Goal: Task Accomplishment & Management: Manage account settings

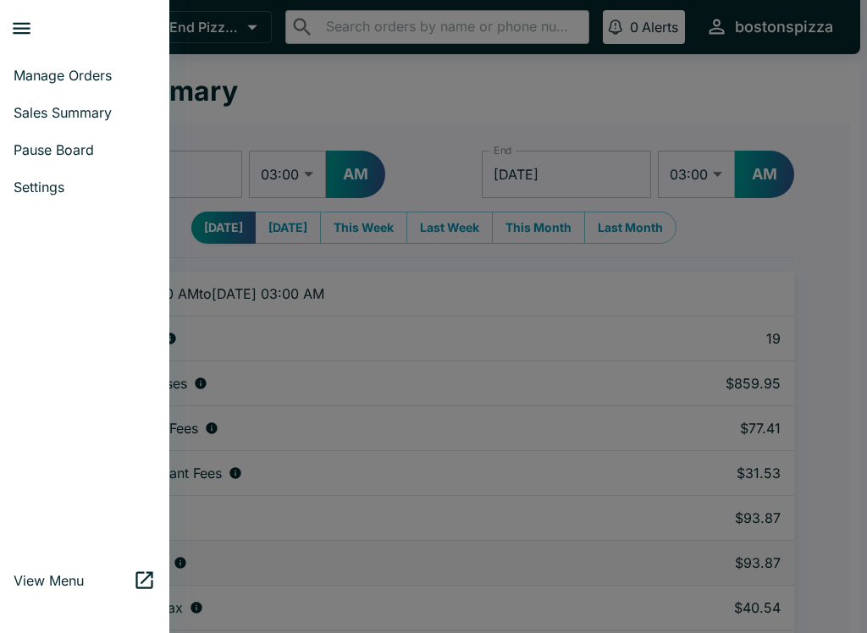
select select "03:00"
click at [104, 68] on span "Manage Orders" at bounding box center [85, 75] width 142 height 17
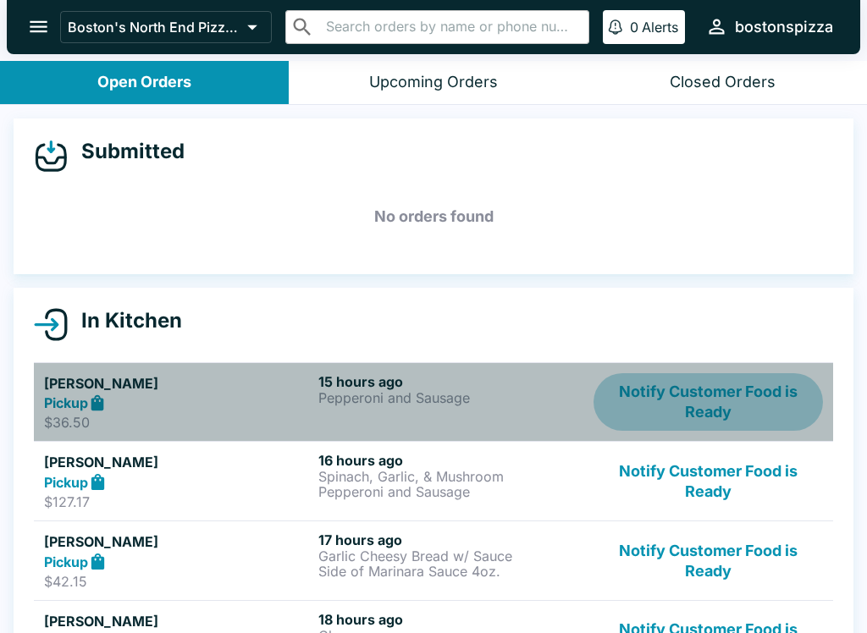
click at [716, 386] on button "Notify Customer Food is Ready" at bounding box center [708, 402] width 229 height 58
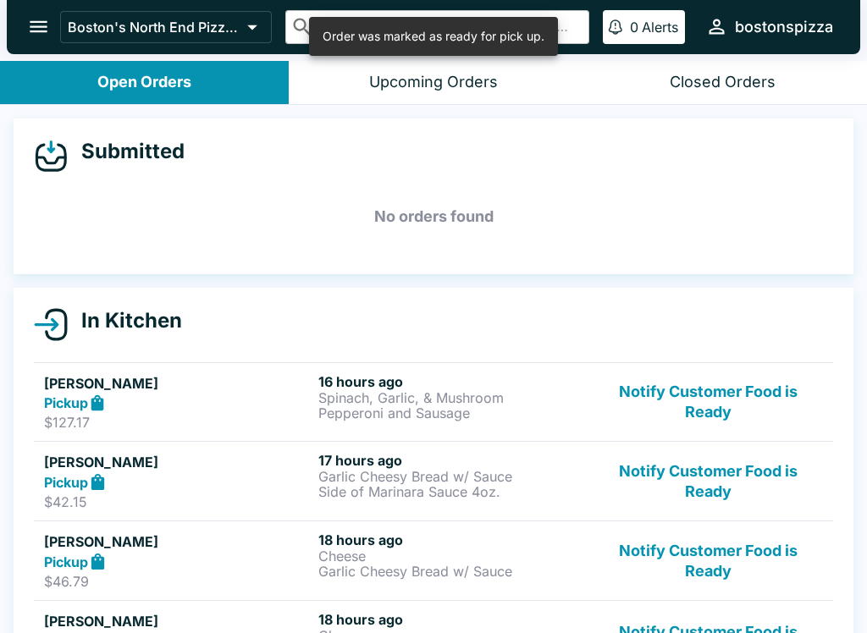
click at [727, 397] on button "Notify Customer Food is Ready" at bounding box center [708, 402] width 229 height 58
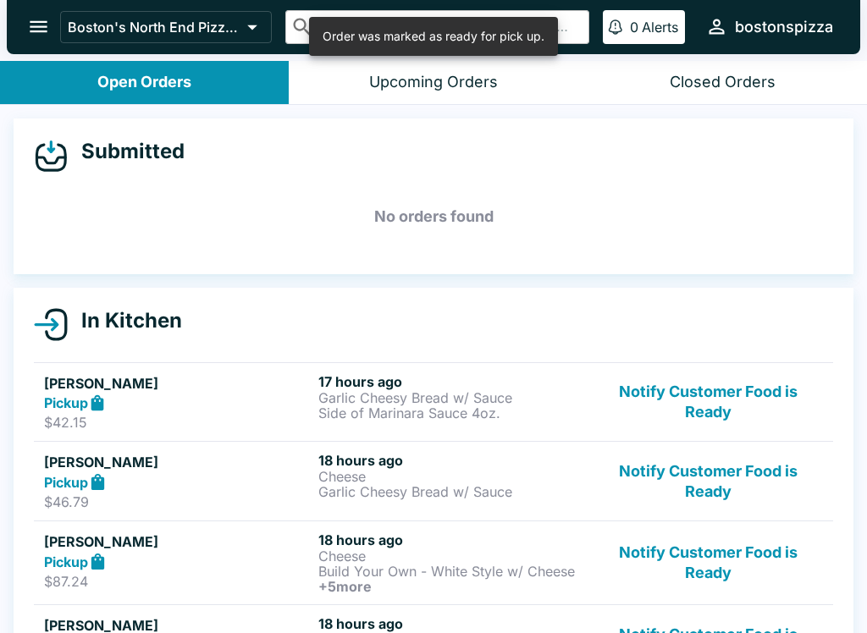
click at [734, 390] on button "Notify Customer Food is Ready" at bounding box center [708, 402] width 229 height 58
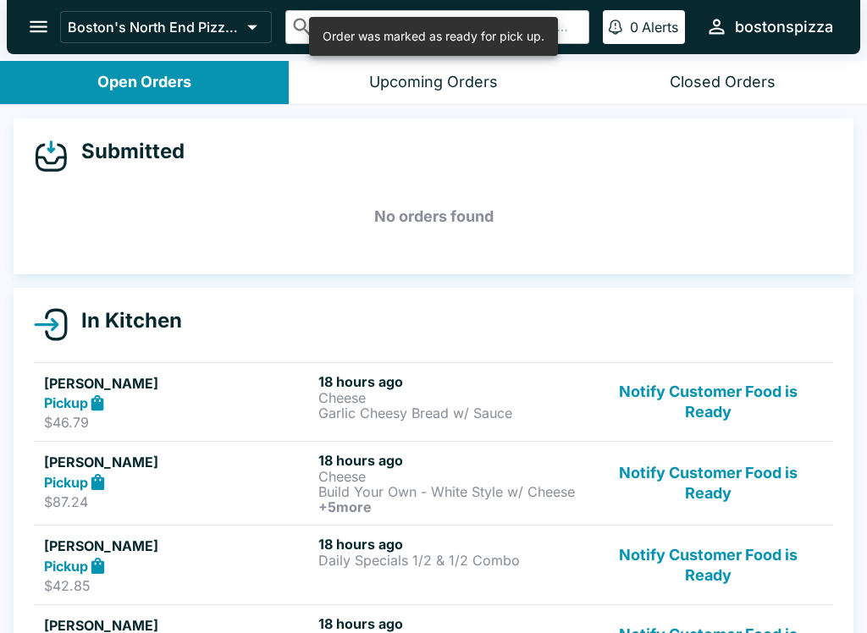
click at [721, 390] on button "Notify Customer Food is Ready" at bounding box center [708, 402] width 229 height 58
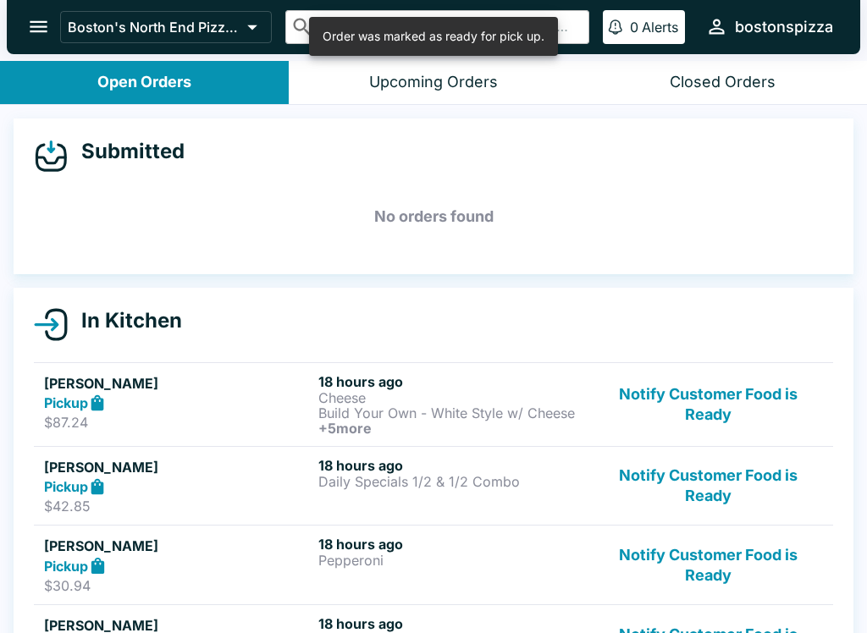
click at [736, 396] on button "Notify Customer Food is Ready" at bounding box center [708, 404] width 229 height 63
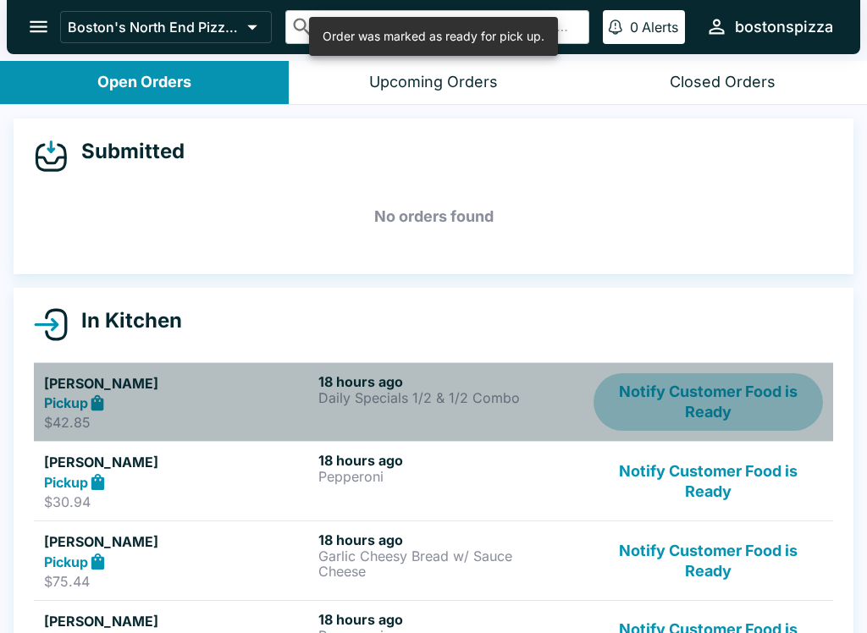
click at [741, 398] on button "Notify Customer Food is Ready" at bounding box center [708, 402] width 229 height 58
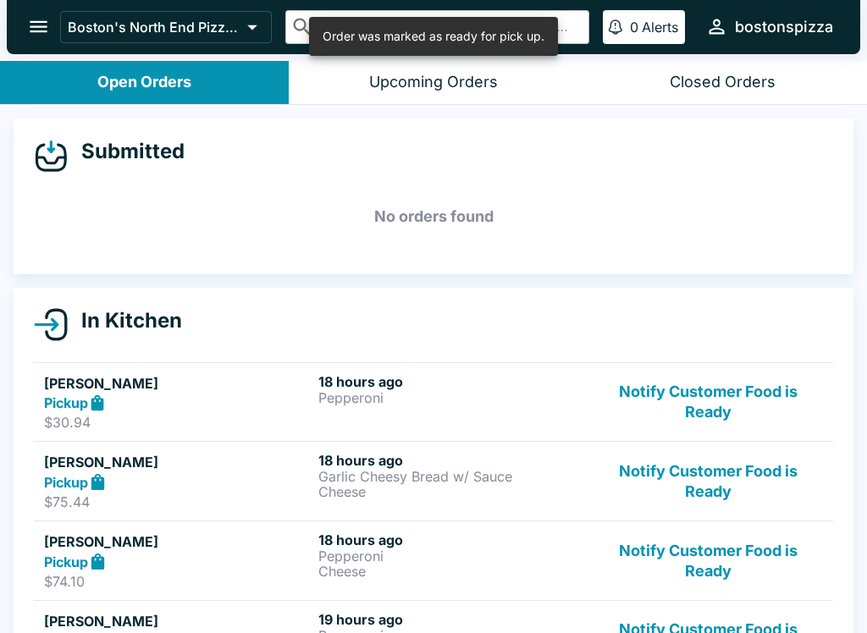
click at [710, 397] on button "Notify Customer Food is Ready" at bounding box center [708, 402] width 229 height 58
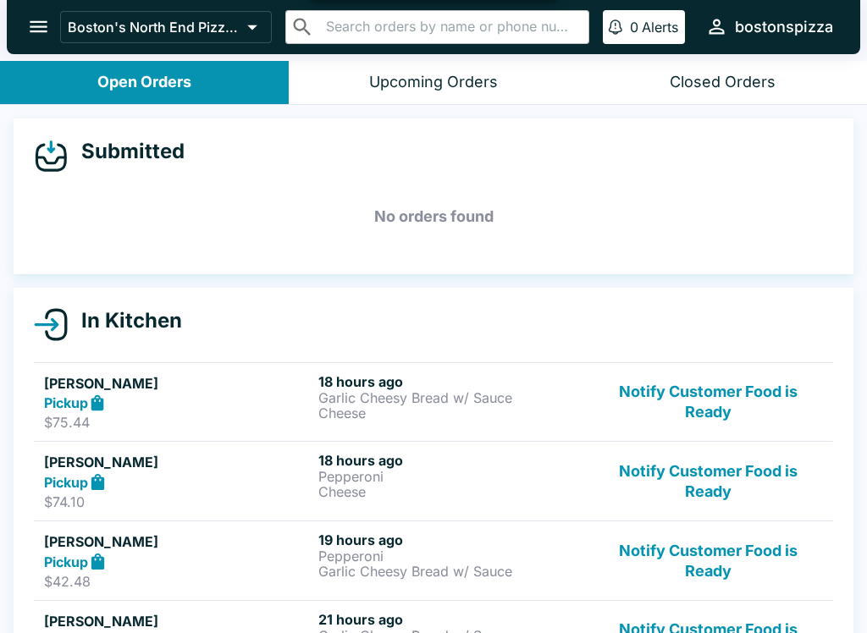
click at [737, 399] on button "Notify Customer Food is Ready" at bounding box center [708, 402] width 229 height 58
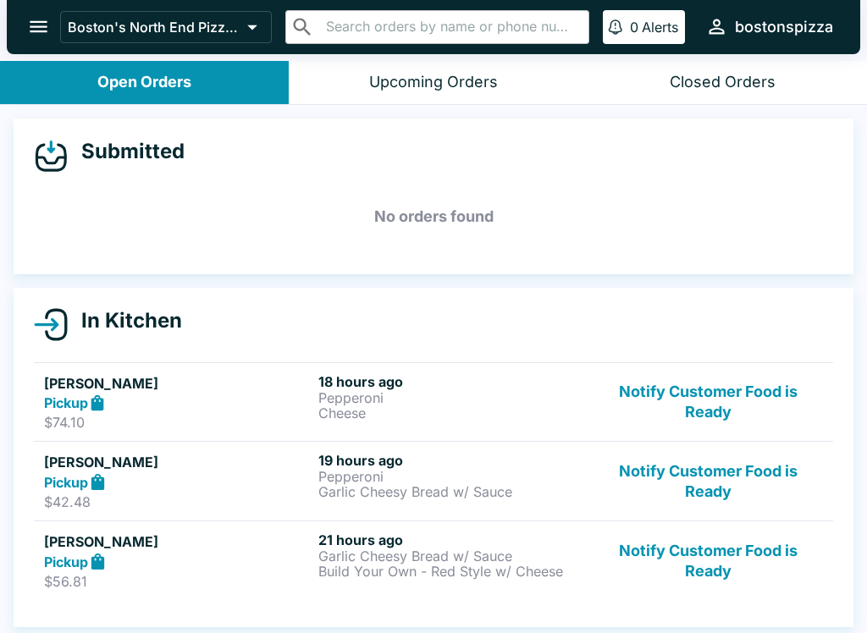
click at [728, 400] on button "Notify Customer Food is Ready" at bounding box center [708, 402] width 229 height 58
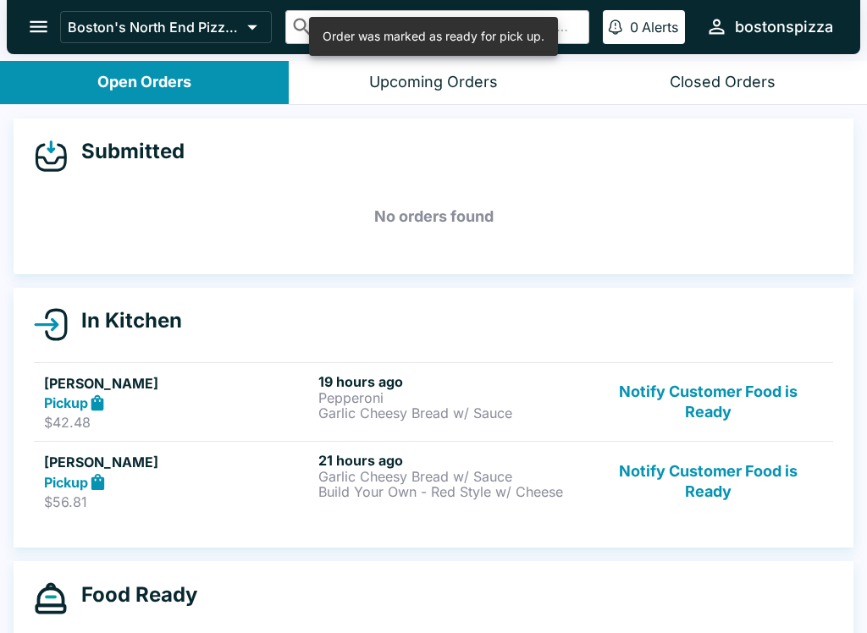
click at [743, 395] on button "Notify Customer Food is Ready" at bounding box center [708, 402] width 229 height 58
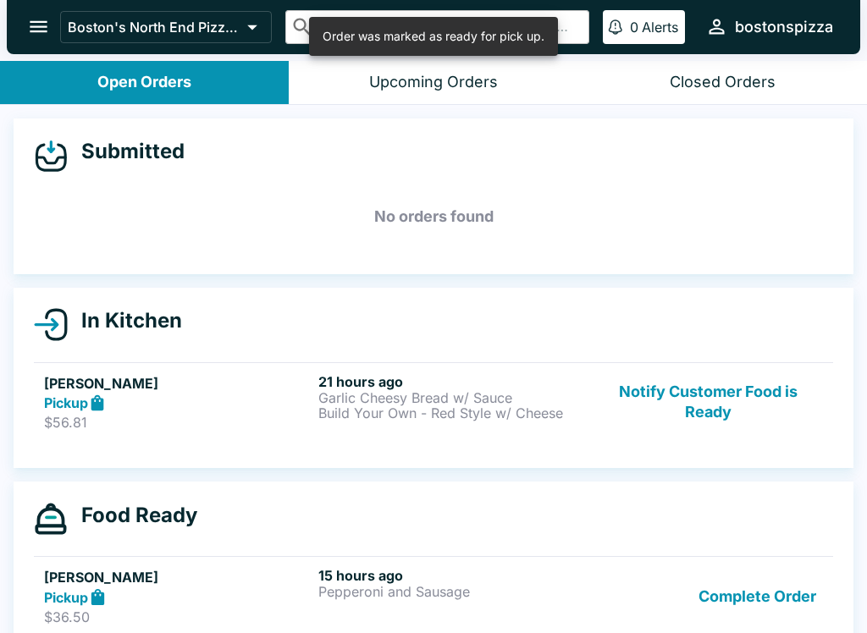
click at [724, 397] on button "Notify Customer Food is Ready" at bounding box center [708, 402] width 229 height 58
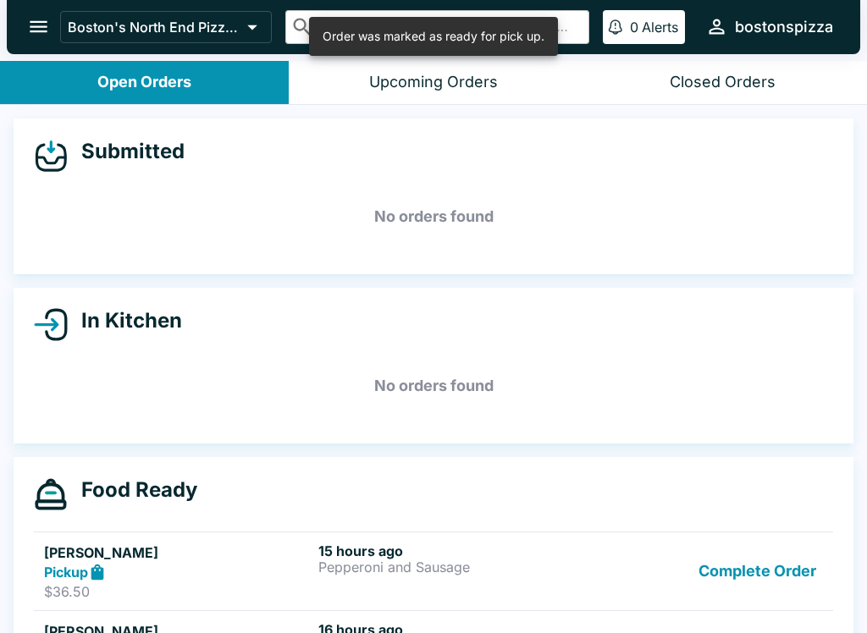
click at [777, 564] on button "Complete Order" at bounding box center [757, 572] width 131 height 58
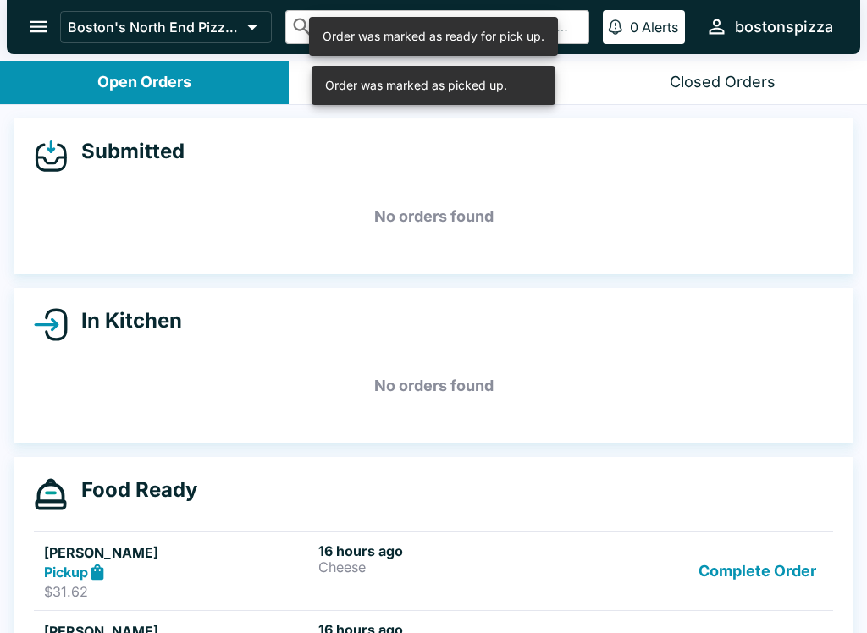
click at [779, 564] on button "Complete Order" at bounding box center [757, 572] width 131 height 58
click at [802, 551] on button "Complete Order" at bounding box center [757, 572] width 131 height 58
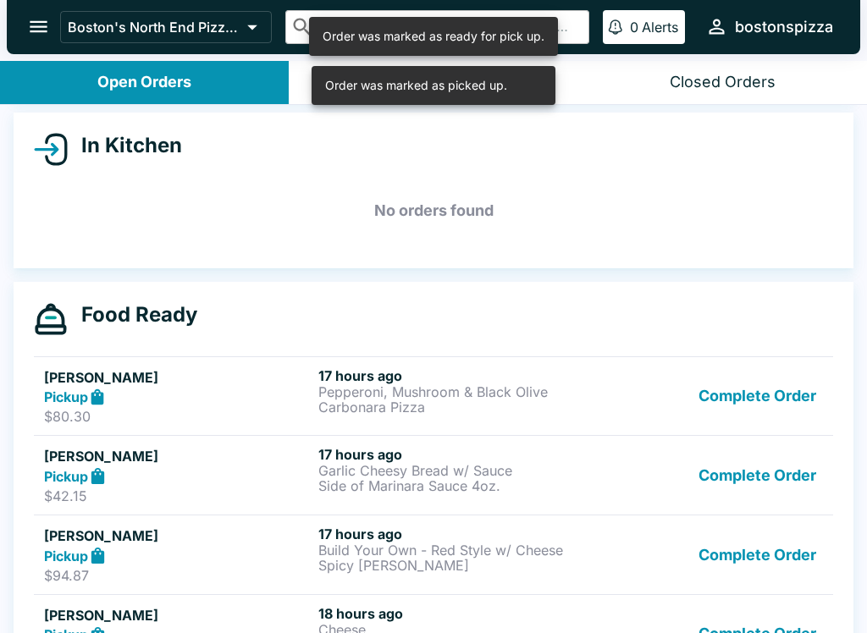
scroll to position [189, 0]
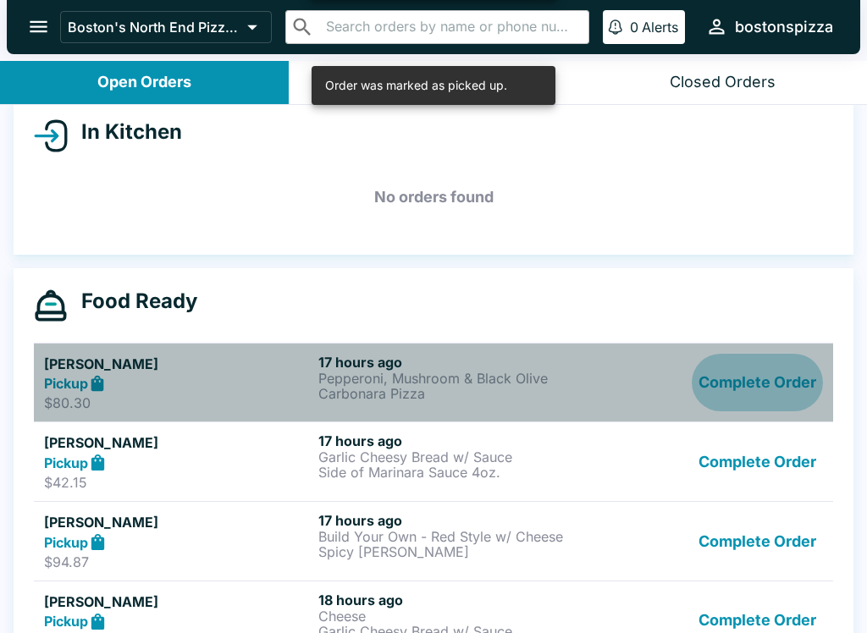
click at [776, 389] on button "Complete Order" at bounding box center [757, 383] width 131 height 58
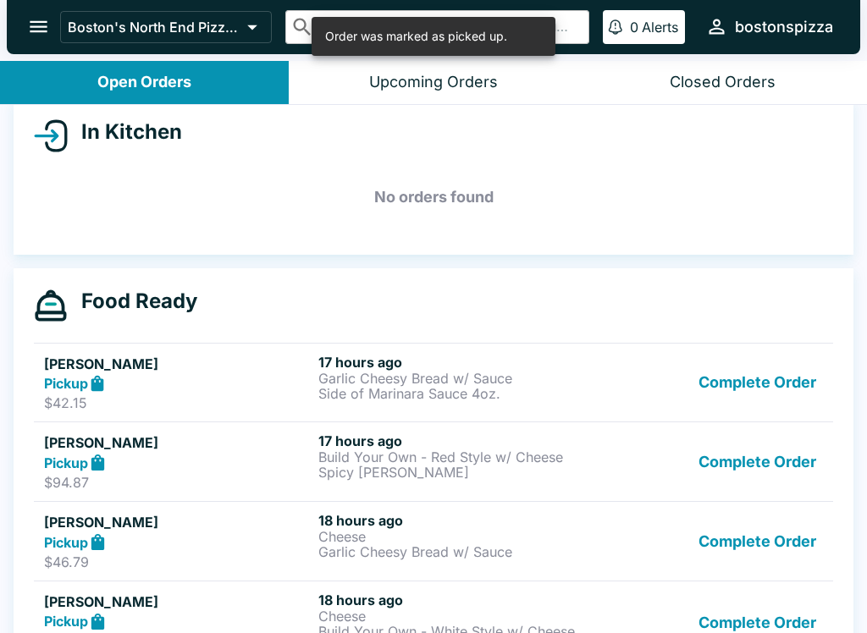
click at [761, 390] on button "Complete Order" at bounding box center [757, 383] width 131 height 58
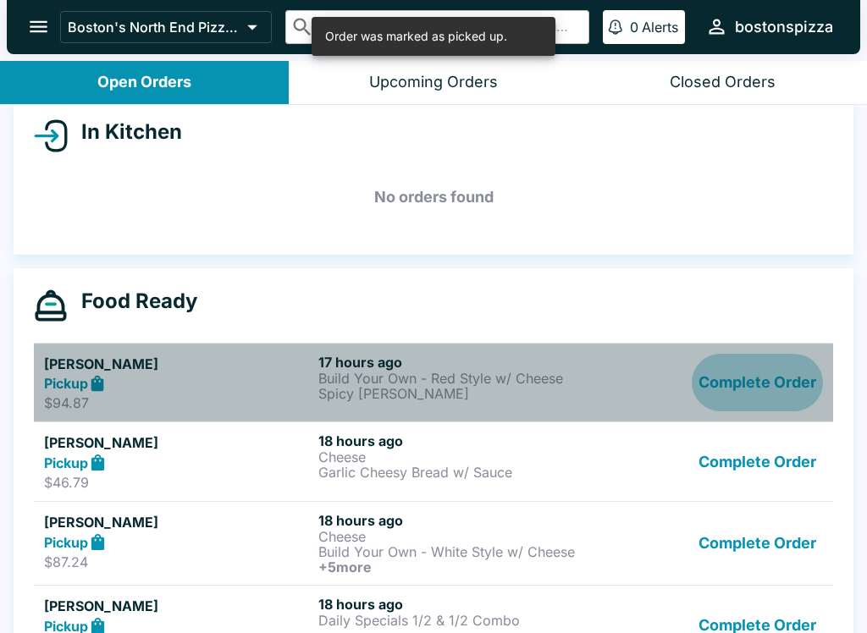
click at [776, 380] on button "Complete Order" at bounding box center [757, 383] width 131 height 58
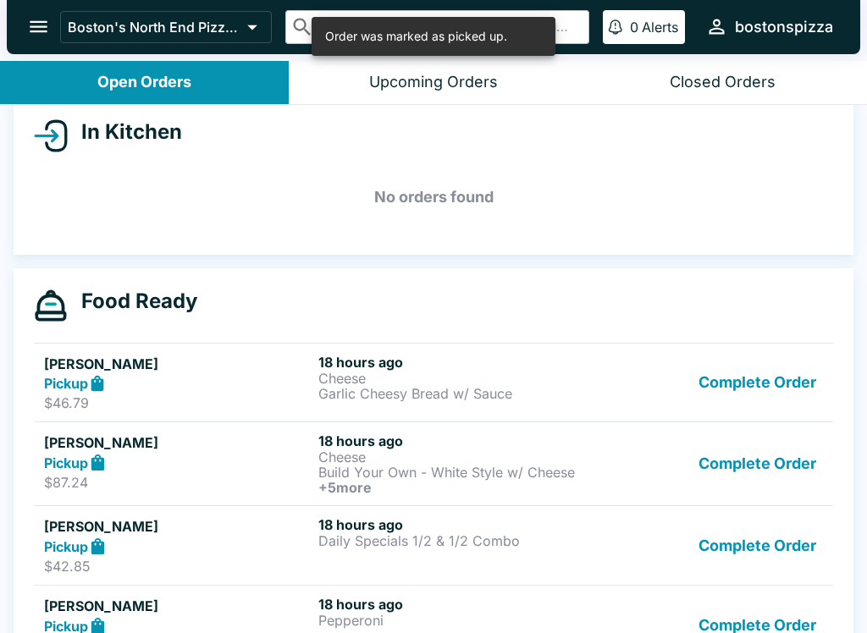
click at [774, 384] on button "Complete Order" at bounding box center [757, 383] width 131 height 58
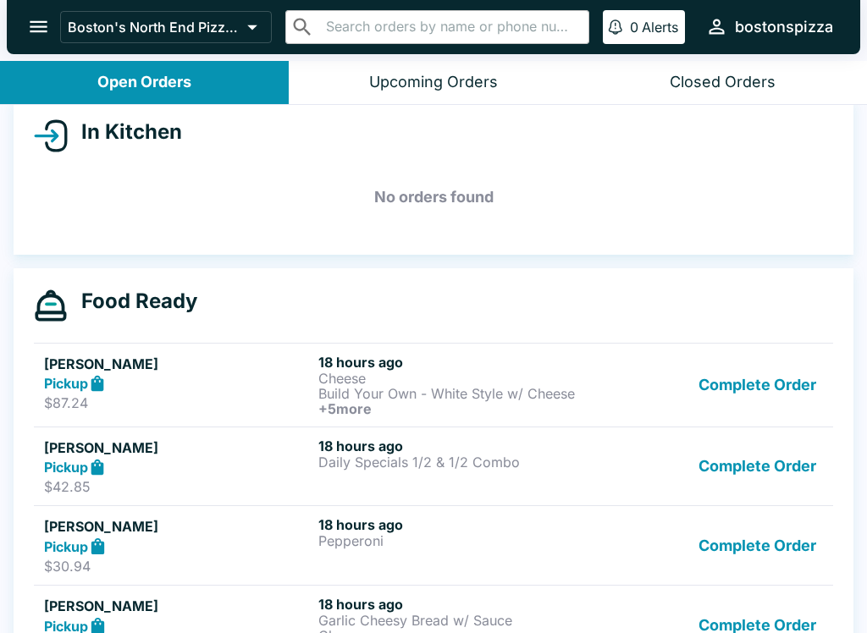
click at [765, 382] on button "Complete Order" at bounding box center [757, 385] width 131 height 63
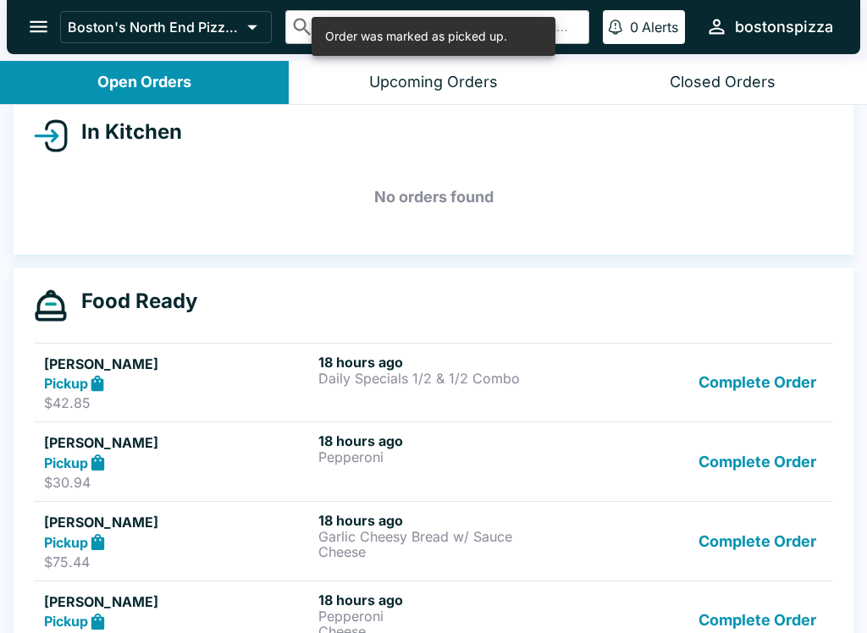
click at [764, 384] on button "Complete Order" at bounding box center [757, 383] width 131 height 58
click at [782, 373] on button "Complete Order" at bounding box center [757, 383] width 131 height 58
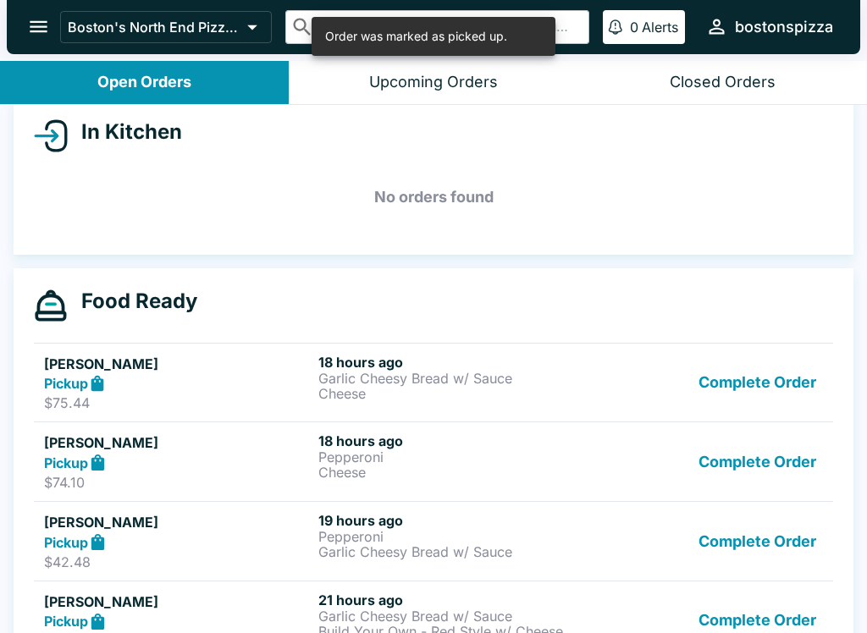
click at [778, 373] on button "Complete Order" at bounding box center [757, 383] width 131 height 58
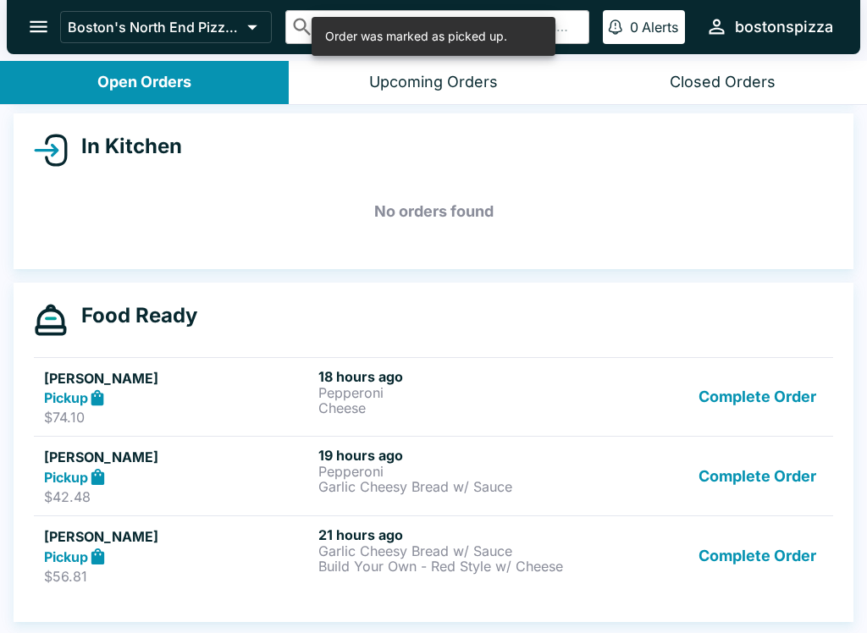
click at [782, 385] on button "Complete Order" at bounding box center [757, 397] width 131 height 58
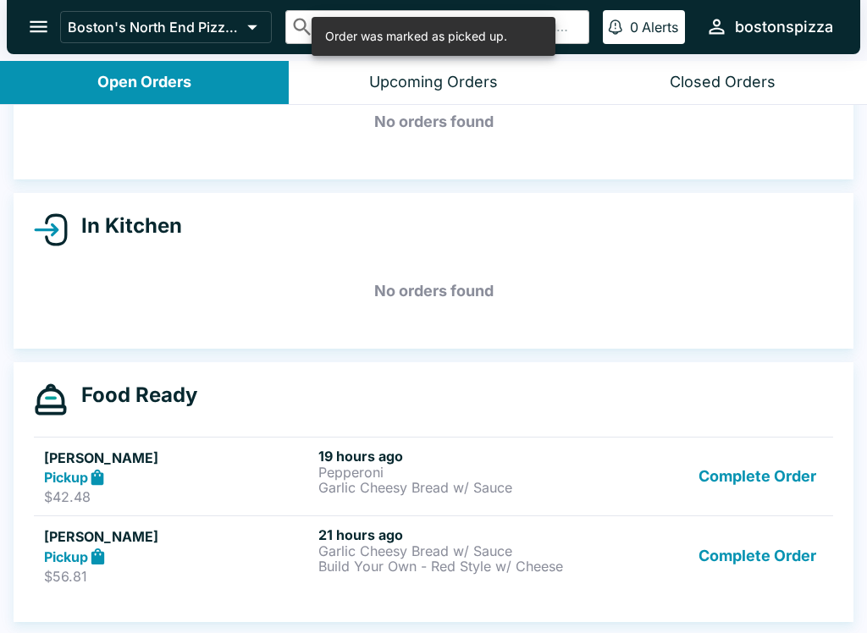
click at [750, 473] on button "Complete Order" at bounding box center [757, 477] width 131 height 58
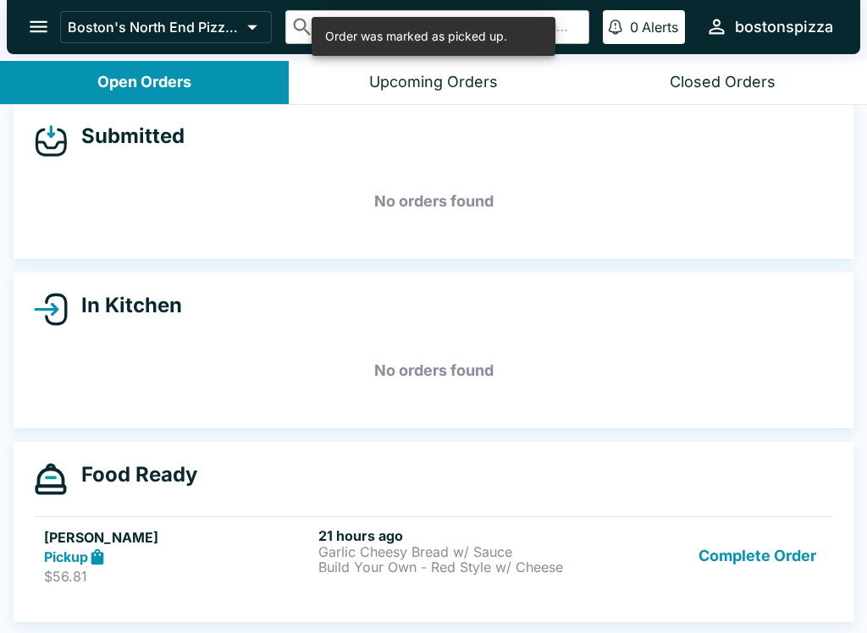
scroll to position [15, 0]
click at [782, 552] on button "Complete Order" at bounding box center [757, 557] width 131 height 58
